Goal: Task Accomplishment & Management: Use online tool/utility

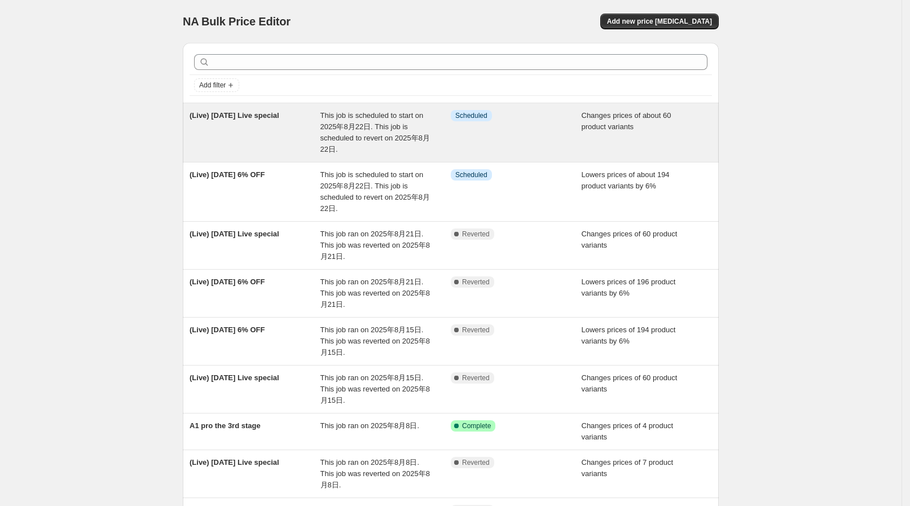
click at [369, 121] on span "This job is scheduled to start on 2025年8月22日. This job is scheduled to revert o…" at bounding box center [375, 132] width 109 height 42
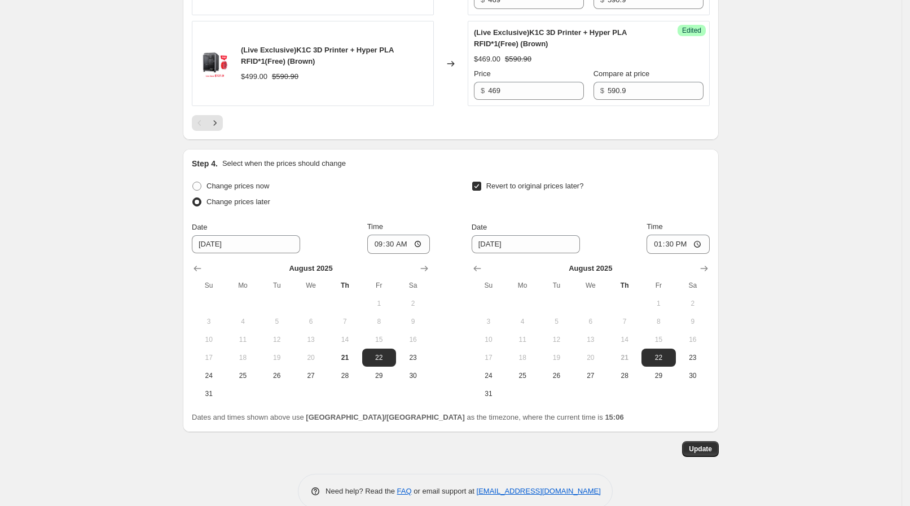
scroll to position [2179, 0]
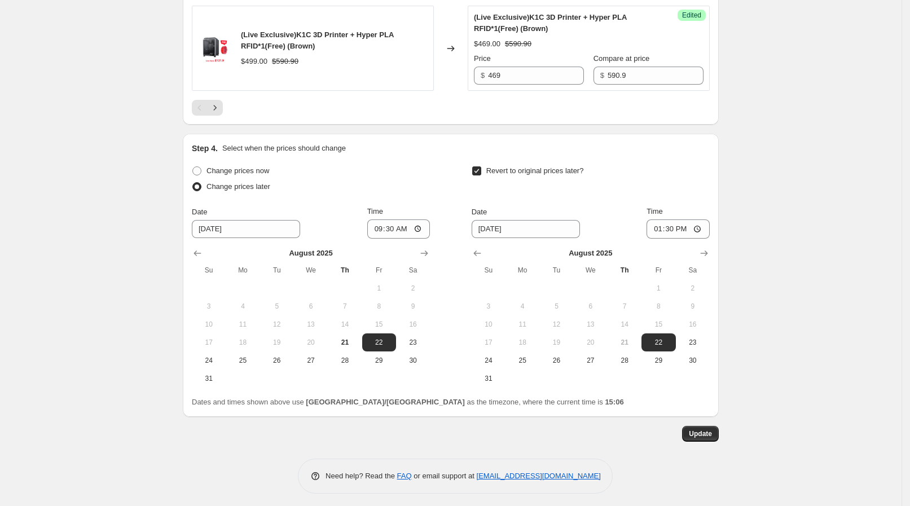
click at [218, 107] on icon "Next" at bounding box center [214, 107] width 11 height 11
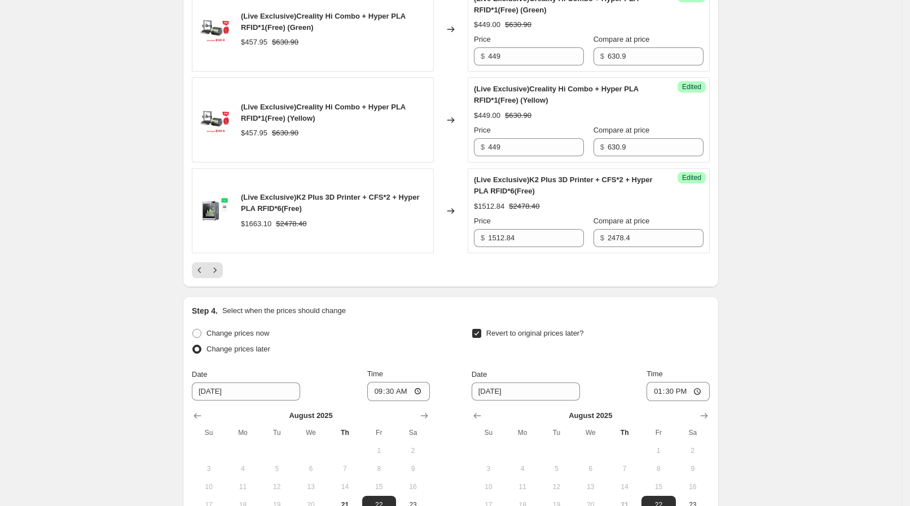
scroll to position [2046, 0]
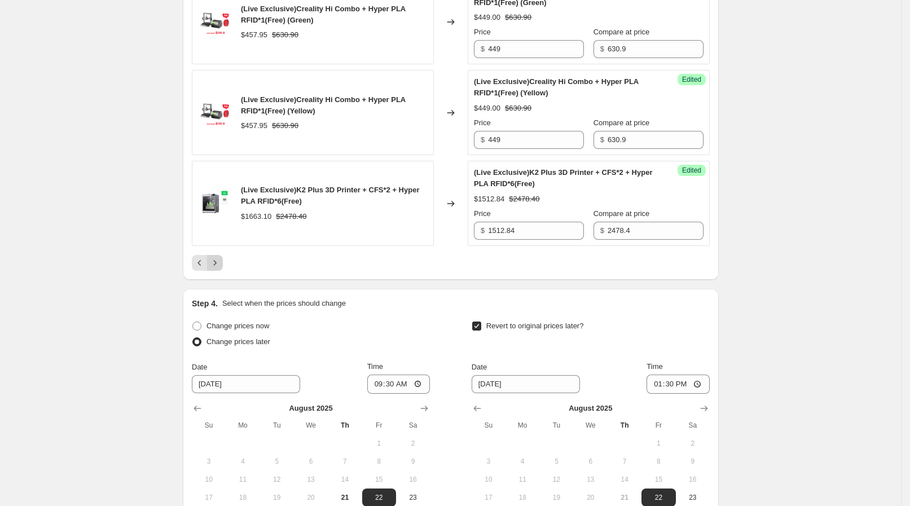
click at [217, 260] on icon "Next" at bounding box center [215, 262] width 3 height 5
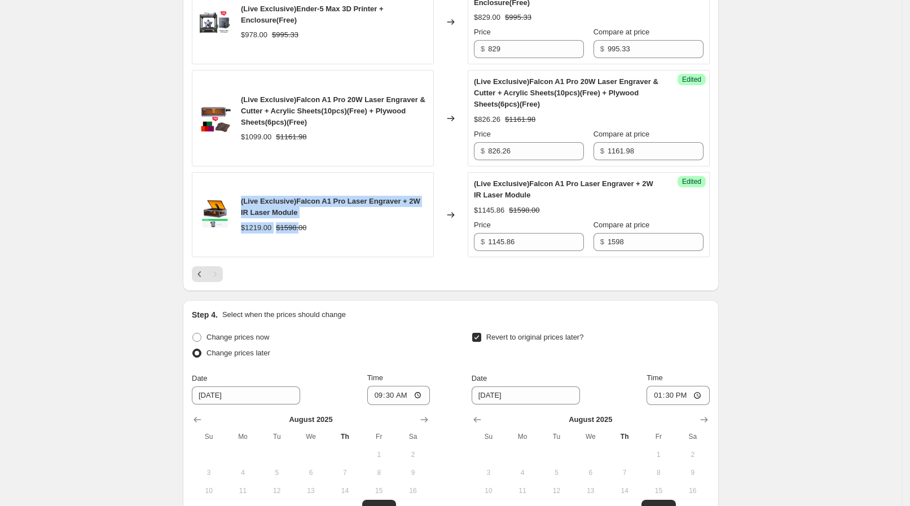
drag, startPoint x: 244, startPoint y: 201, endPoint x: 302, endPoint y: 218, distance: 60.5
click at [302, 218] on div "(Live Exclusive)Falcon A1 Pro Laser Engraver + 2W IR Laser Module $1219.00 $159…" at bounding box center [313, 214] width 242 height 85
click at [302, 222] on strike "$1598.00" at bounding box center [291, 227] width 30 height 11
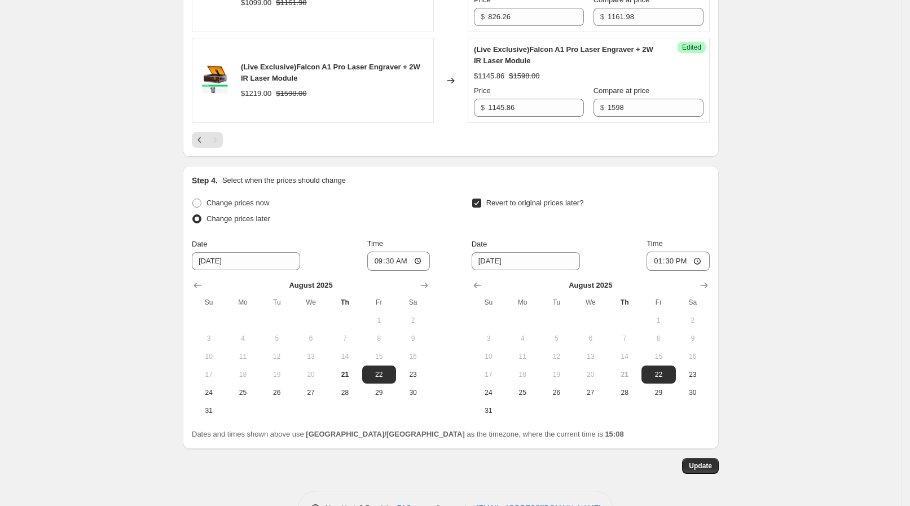
scroll to position [2213, 0]
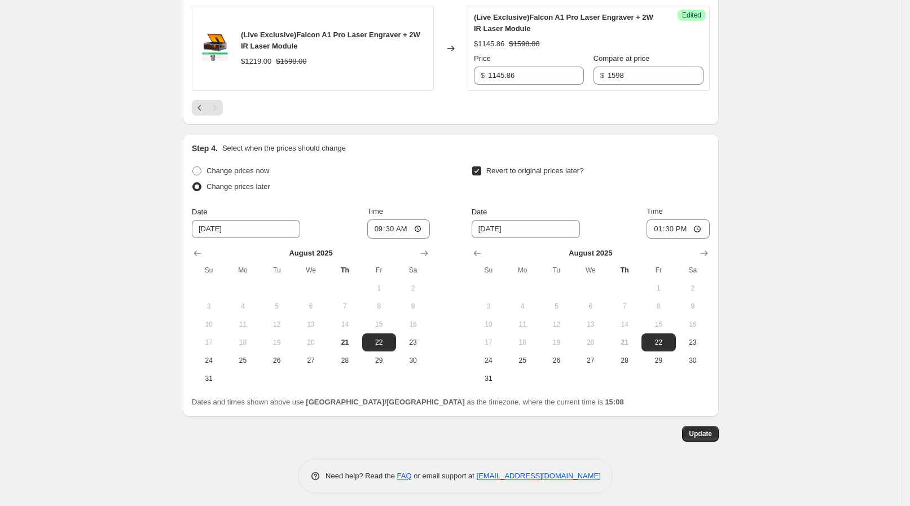
click at [708, 433] on span "Update" at bounding box center [700, 433] width 23 height 9
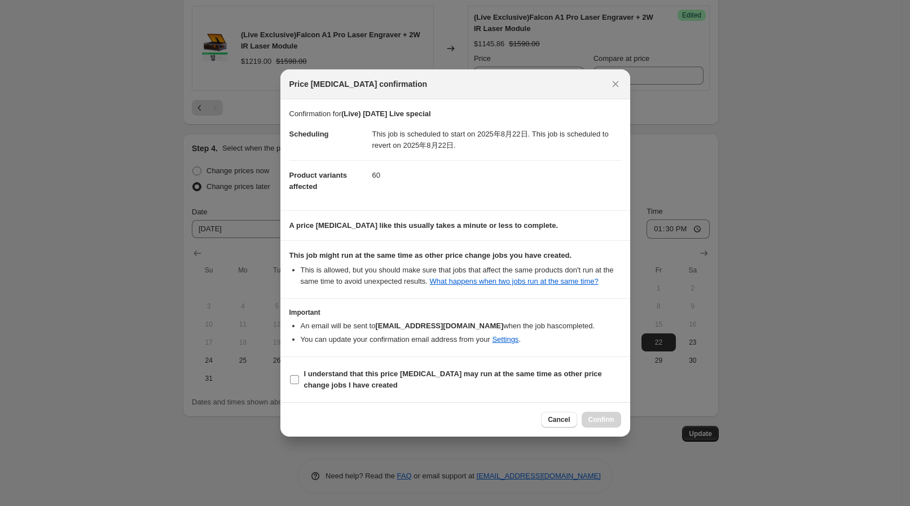
click at [364, 388] on span "I understand that this price [MEDICAL_DATA] may run at the same time as other p…" at bounding box center [462, 380] width 317 height 23
click at [299, 384] on input "I understand that this price [MEDICAL_DATA] may run at the same time as other p…" at bounding box center [294, 379] width 9 height 9
checkbox input "true"
click at [599, 423] on span "Confirm" at bounding box center [602, 419] width 26 height 9
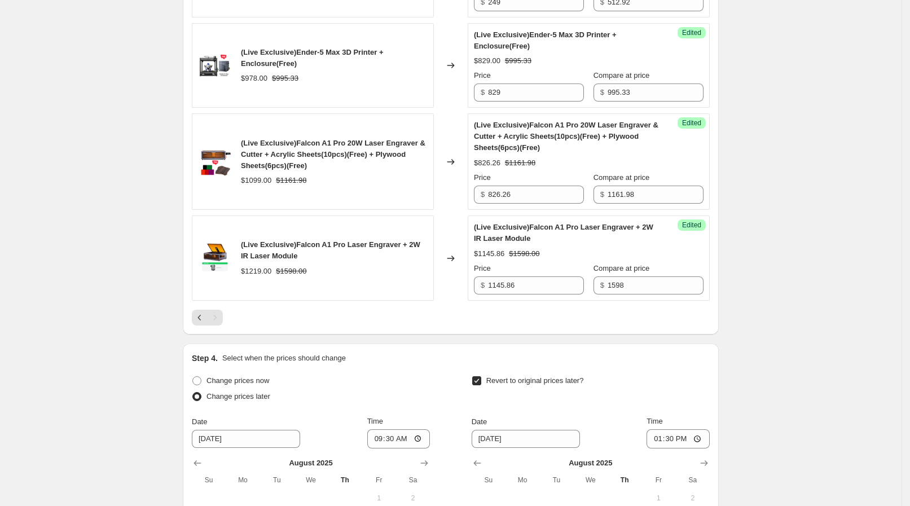
scroll to position [2001, 0]
click at [199, 314] on icon "Previous" at bounding box center [199, 319] width 11 height 11
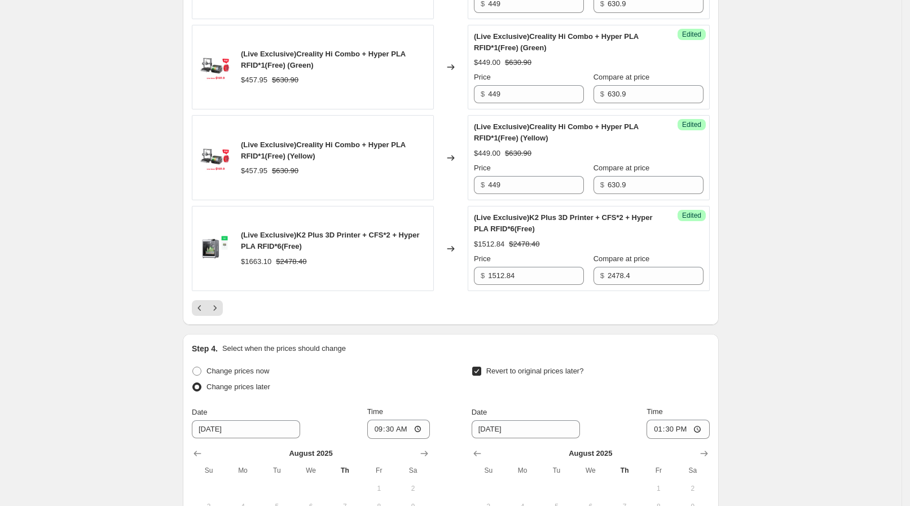
click at [206, 310] on button "Previous" at bounding box center [200, 308] width 16 height 16
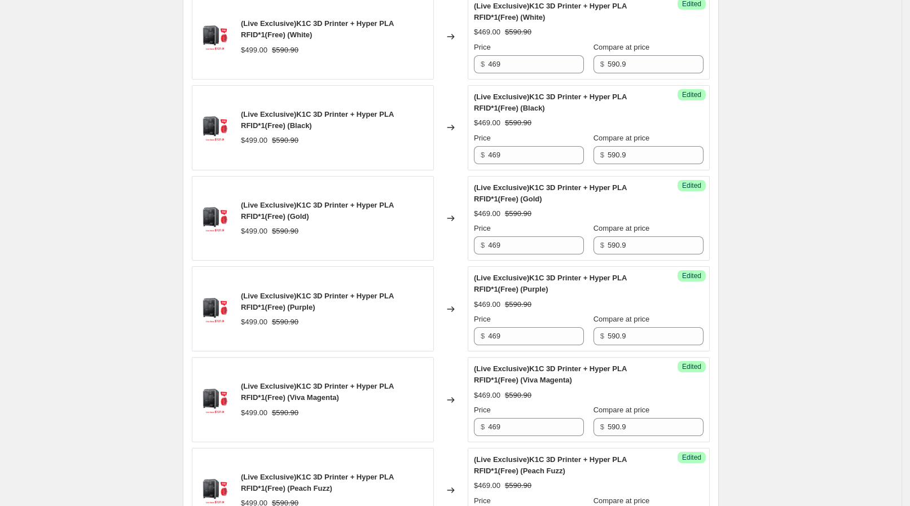
scroll to position [1437, 0]
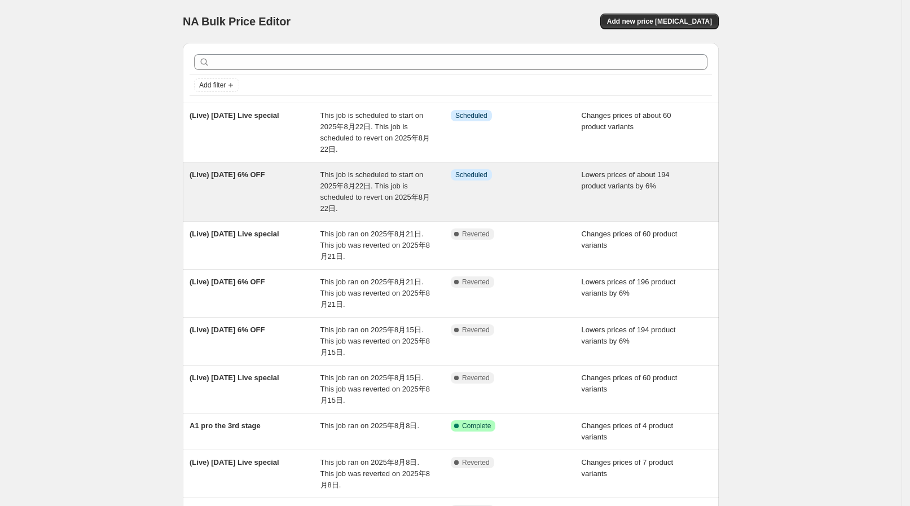
click at [276, 183] on div "(Live) [DATE] 6% OFF" at bounding box center [255, 191] width 131 height 45
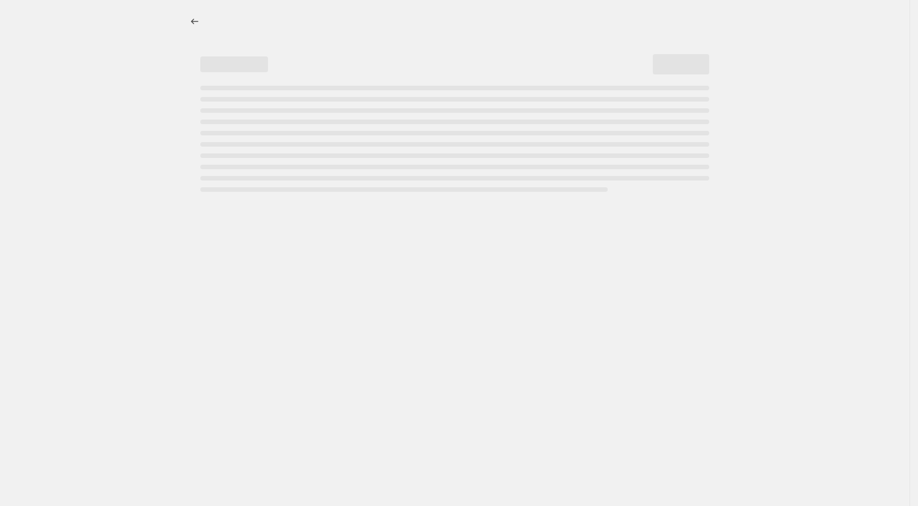
select select "percentage"
select select "collection"
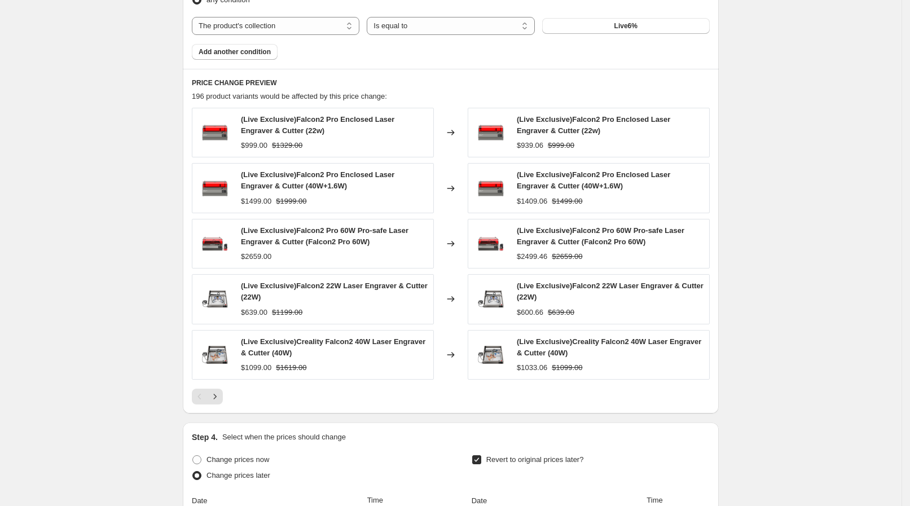
scroll to position [776, 0]
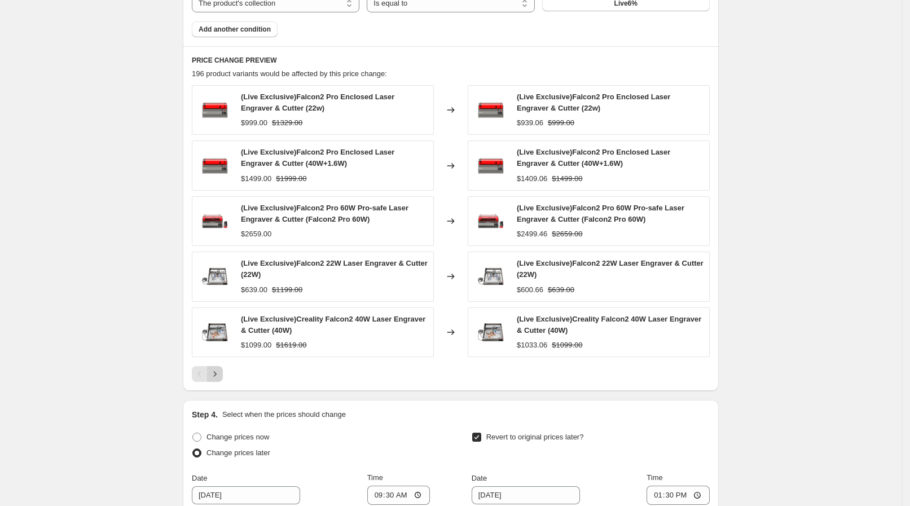
click at [223, 374] on button "Next" at bounding box center [215, 374] width 16 height 16
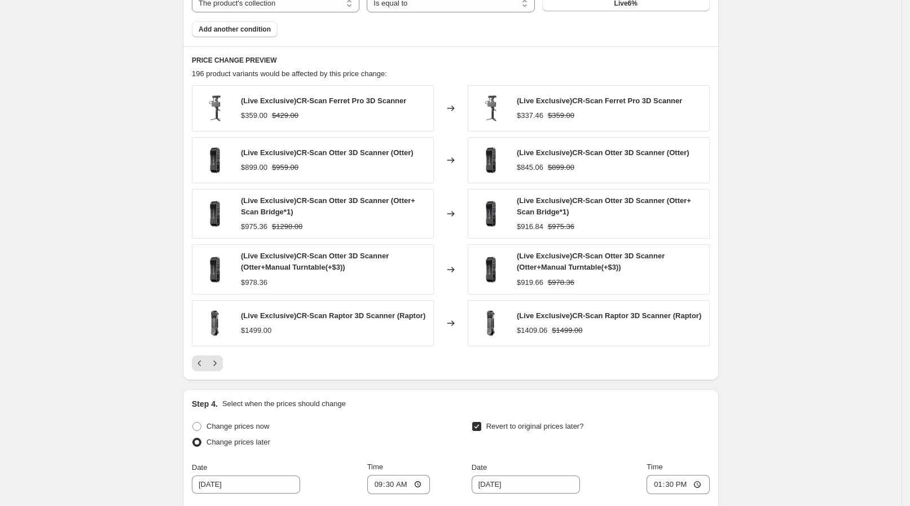
click at [228, 363] on div at bounding box center [451, 364] width 518 height 16
click at [221, 363] on icon "Next" at bounding box center [214, 363] width 11 height 11
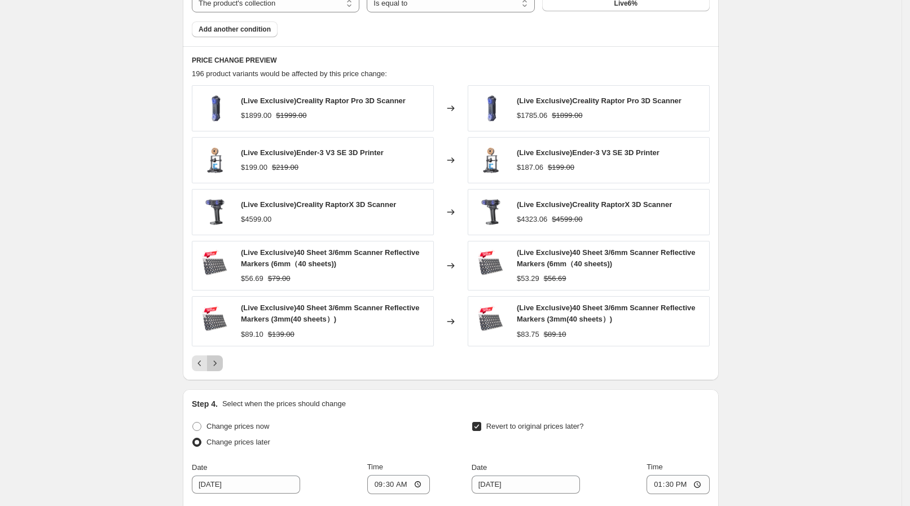
click at [221, 363] on icon "Next" at bounding box center [214, 363] width 11 height 11
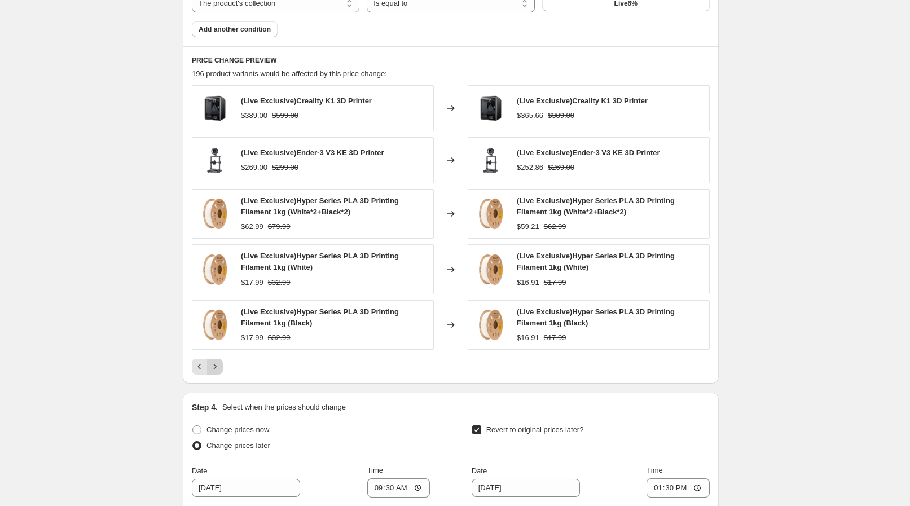
click at [221, 363] on icon "Next" at bounding box center [214, 366] width 11 height 11
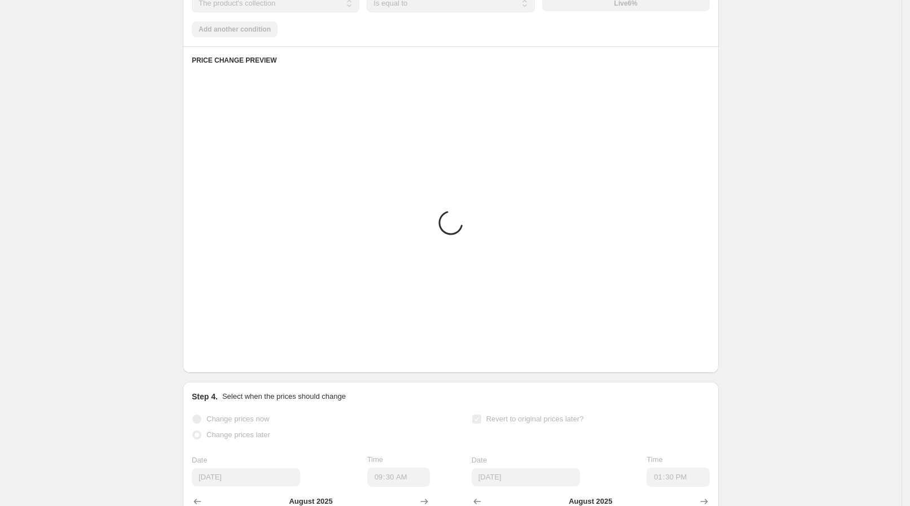
click at [222, 363] on div "Loading... Placeholder $59.05 $65.61 Changed to Placeholder $53.15 $59.05 Loadi…" at bounding box center [451, 224] width 518 height 279
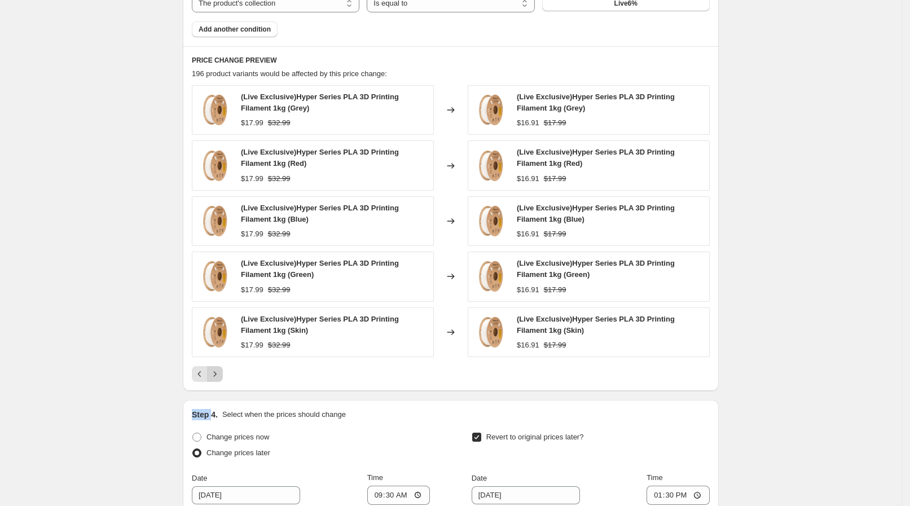
click at [222, 363] on div "(Live Exclusive)Hyper Series PLA 3D Printing Filament 1kg (Grey) $17.99 $32.99 …" at bounding box center [451, 233] width 518 height 297
click at [217, 369] on icon "Next" at bounding box center [214, 374] width 11 height 11
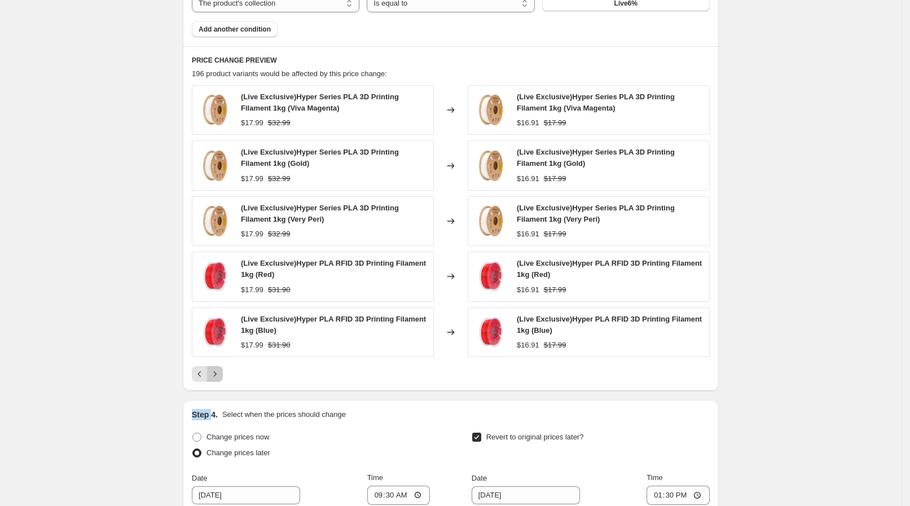
click at [217, 369] on icon "Next" at bounding box center [214, 374] width 11 height 11
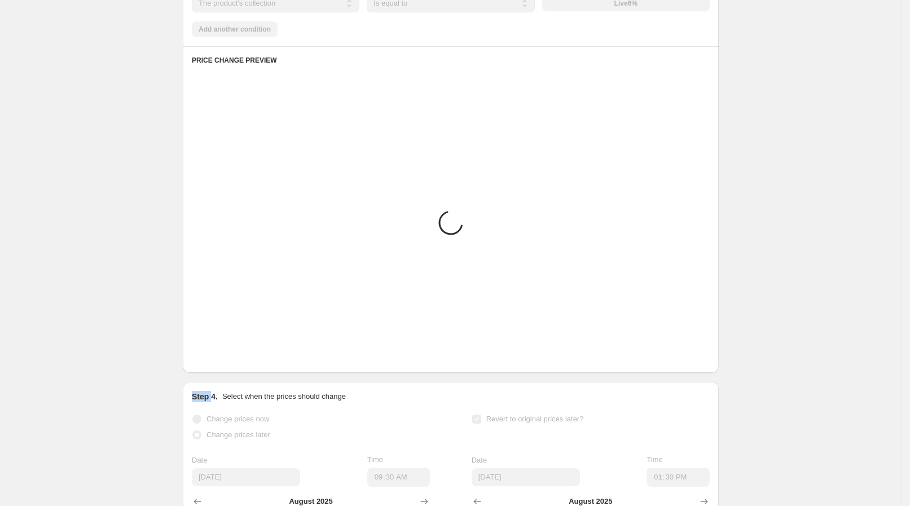
click at [217, 362] on icon "Next" at bounding box center [214, 355] width 11 height 11
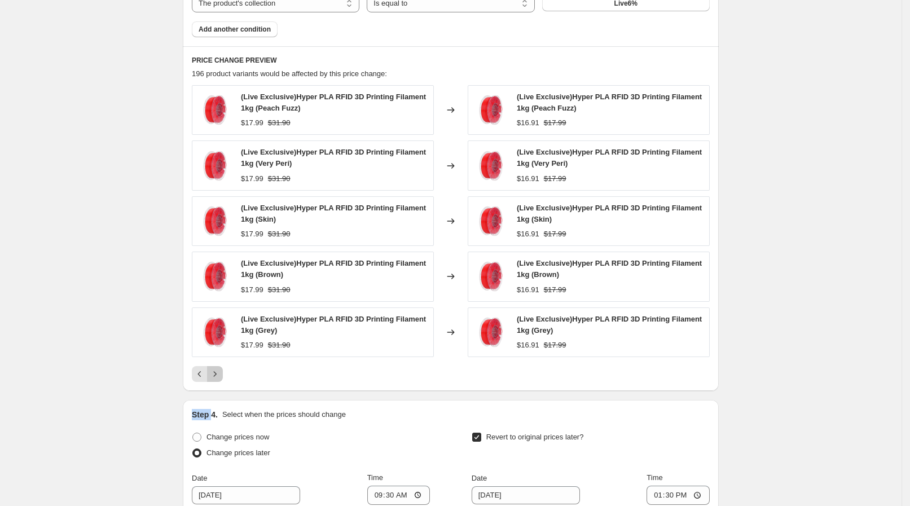
click at [217, 369] on icon "Next" at bounding box center [214, 374] width 11 height 11
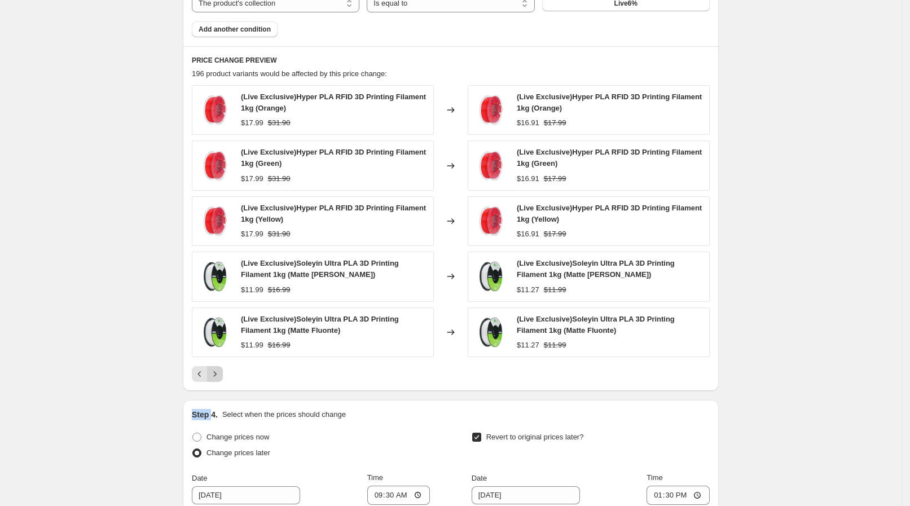
click at [217, 369] on icon "Next" at bounding box center [214, 374] width 11 height 11
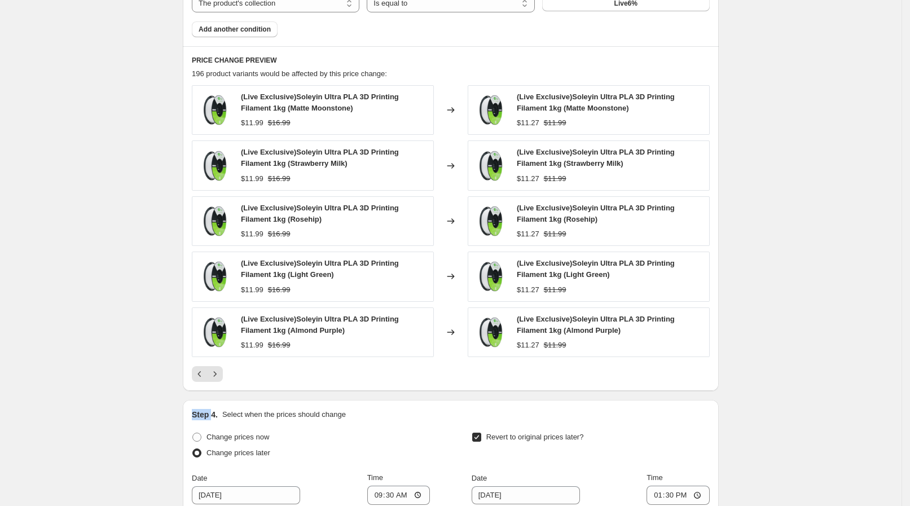
click at [96, 262] on div "(Live) [DATE] 6% OFF. This page is ready (Live) [DATE] 6% OFF Info Scheduled Co…" at bounding box center [451, 0] width 902 height 1553
click at [221, 372] on icon "Next" at bounding box center [214, 374] width 11 height 11
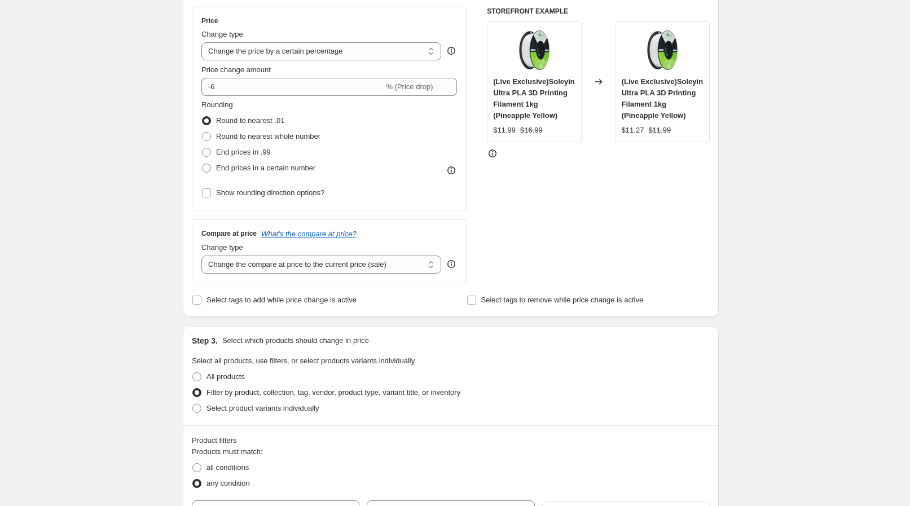
scroll to position [0, 0]
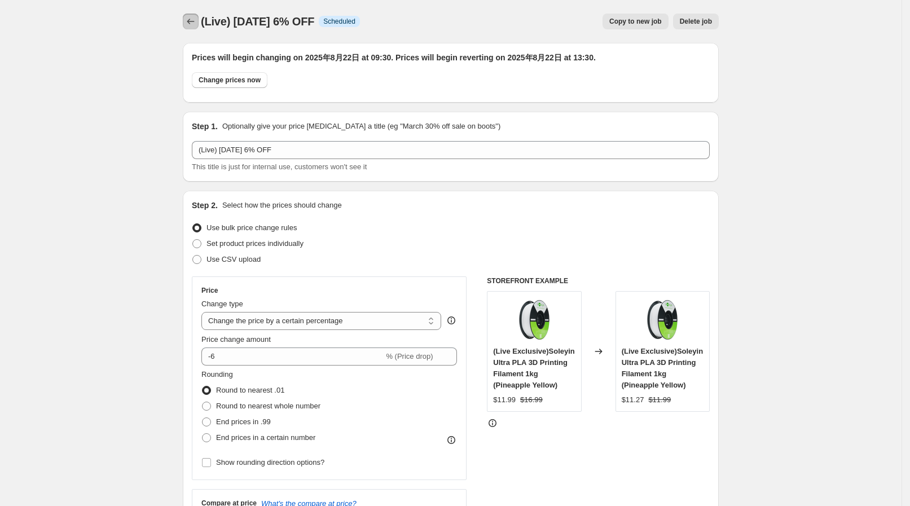
click at [191, 28] on button "Price change jobs" at bounding box center [191, 22] width 16 height 16
